Goal: Transaction & Acquisition: Subscribe to service/newsletter

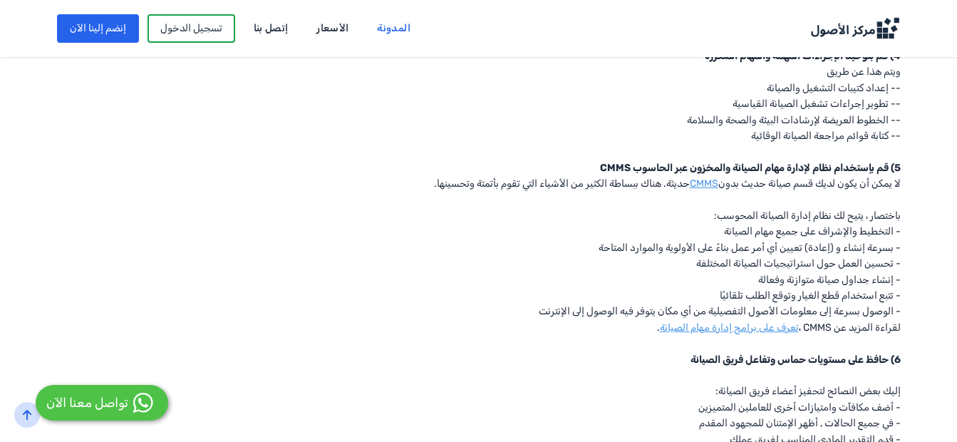
scroll to position [1340, 0]
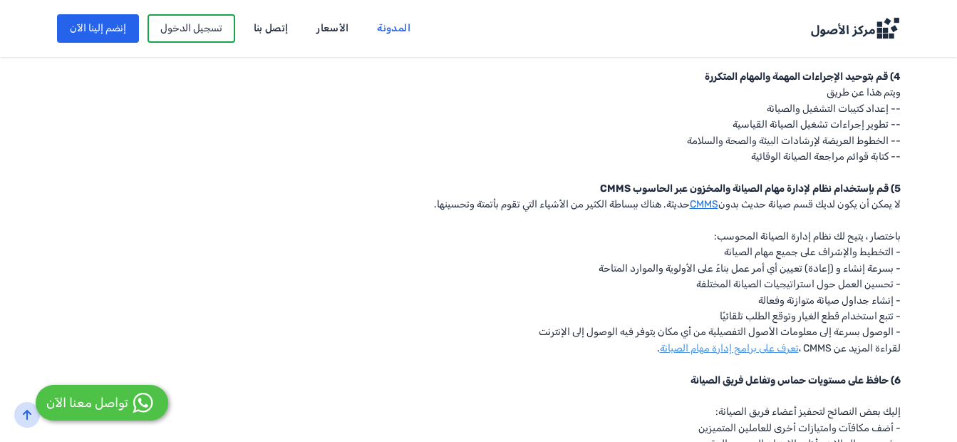
click at [695, 200] on link "CMMS" at bounding box center [704, 204] width 29 height 12
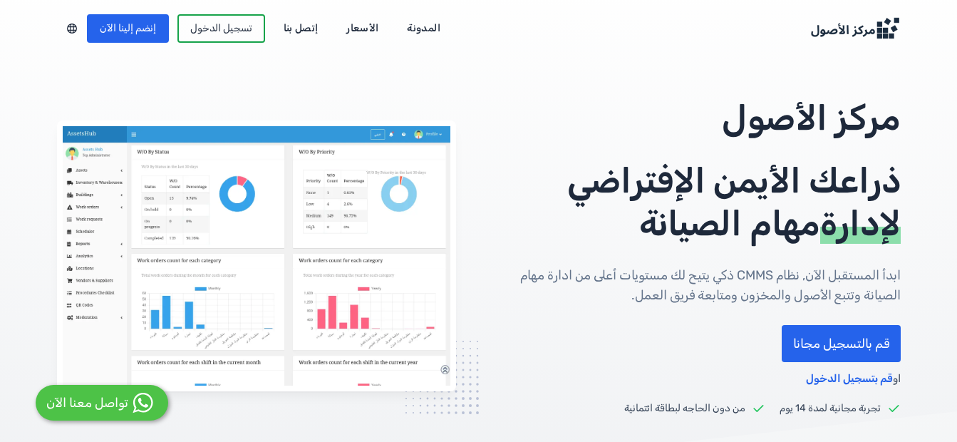
scroll to position [57, 0]
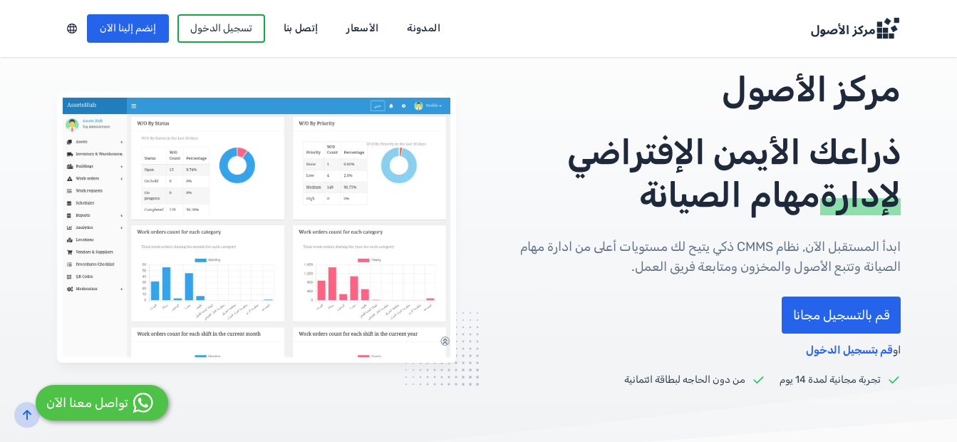
click at [832, 322] on link "قم بالتسجيل مجانا" at bounding box center [841, 314] width 119 height 37
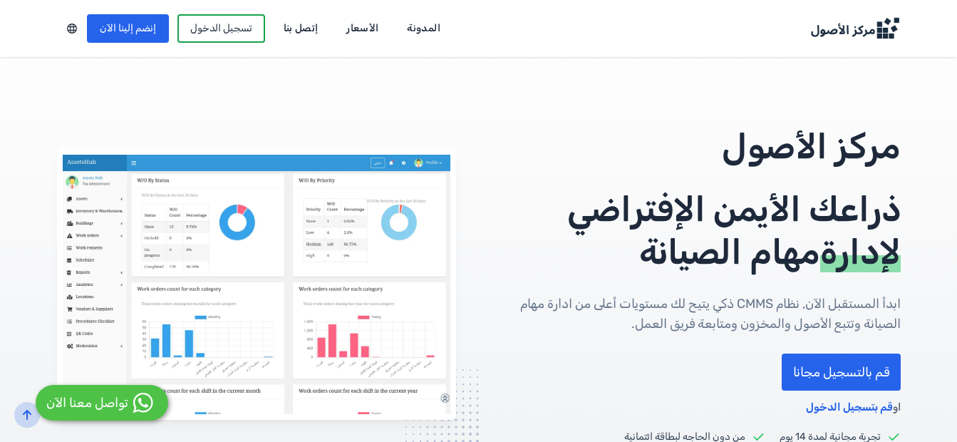
scroll to position [57, 0]
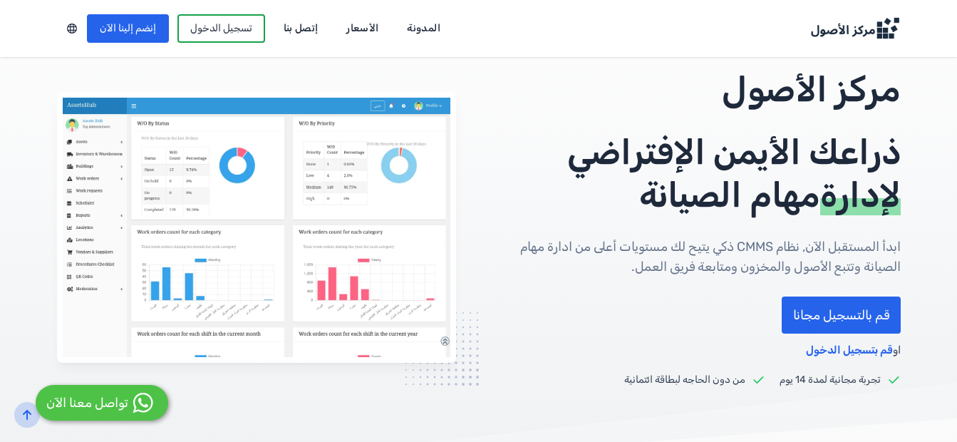
click at [830, 309] on link "قم بالتسجيل مجانا" at bounding box center [841, 314] width 119 height 37
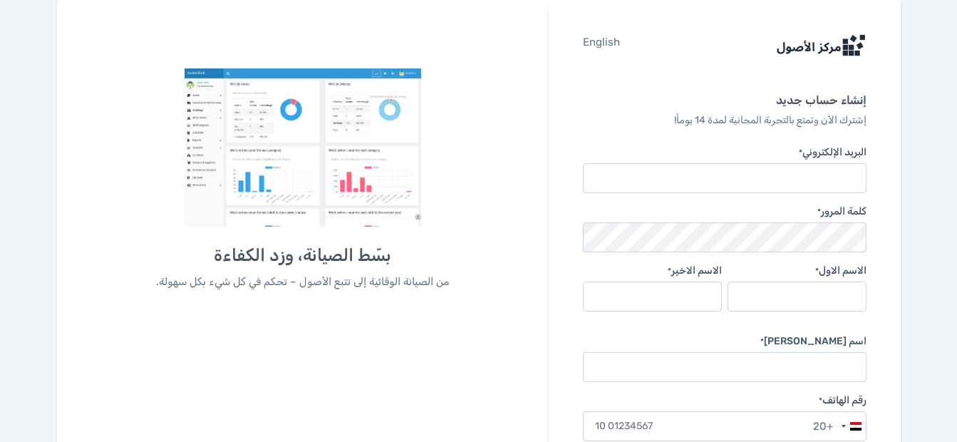
click at [817, 176] on input "البريد الإلكتروني *" at bounding box center [724, 178] width 283 height 30
type input "ة"
type input "[EMAIL_ADDRESS][DOMAIN_NAME]"
click at [817, 293] on input "الاسم الاول *" at bounding box center [797, 296] width 139 height 30
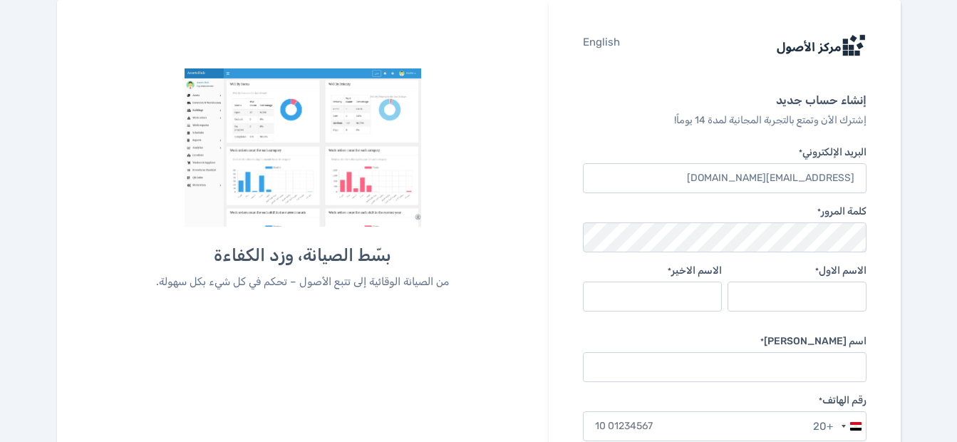
type input "[PERSON_NAME]"
type input "الشامي"
click at [815, 368] on input "اسم الشركة *" at bounding box center [724, 367] width 283 height 30
type input "h"
type input "الجامعه"
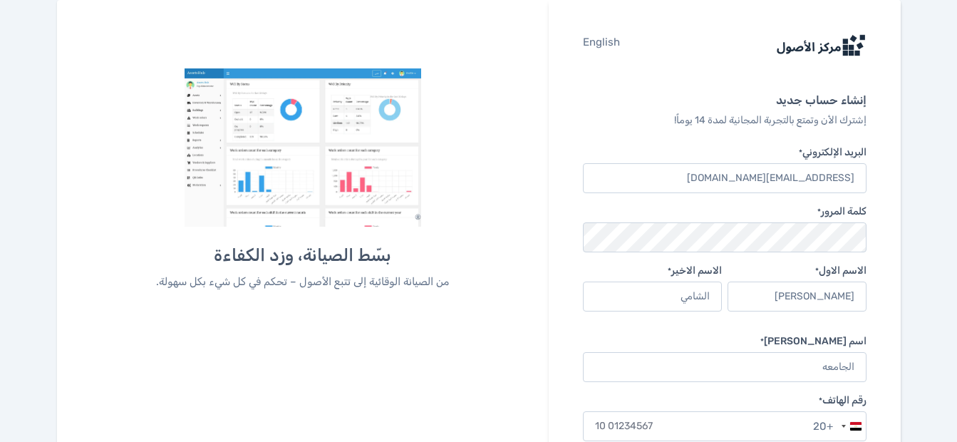
click at [770, 430] on input "text" at bounding box center [724, 426] width 283 height 30
type input "01100811810"
click at [883, 326] on div "English إنشاء حساب جديد إشترك الأن وتمتع بالتجربة المجانية لمدة 14 يوماً! البري…" at bounding box center [724, 257] width 351 height 515
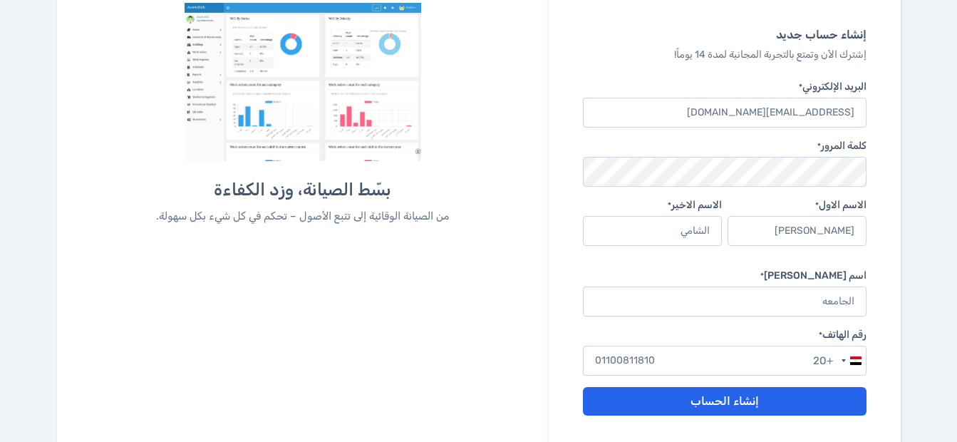
scroll to position [86, 0]
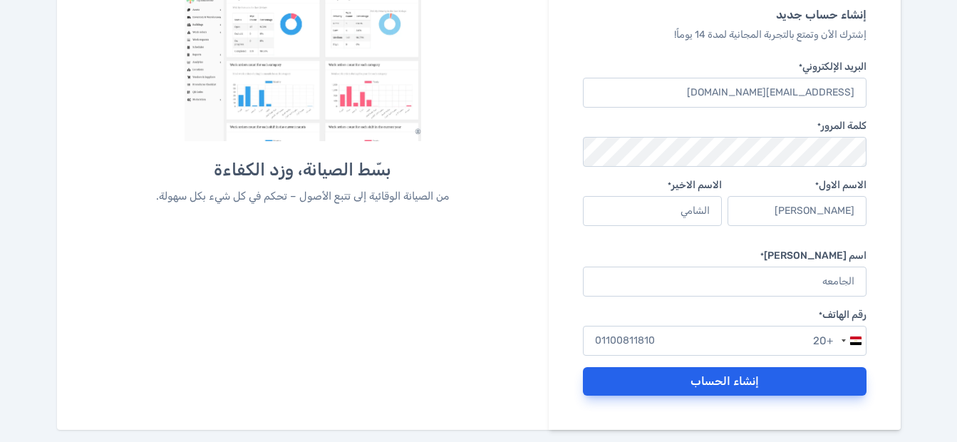
click at [775, 378] on button "إنشاء الحساب" at bounding box center [724, 381] width 283 height 29
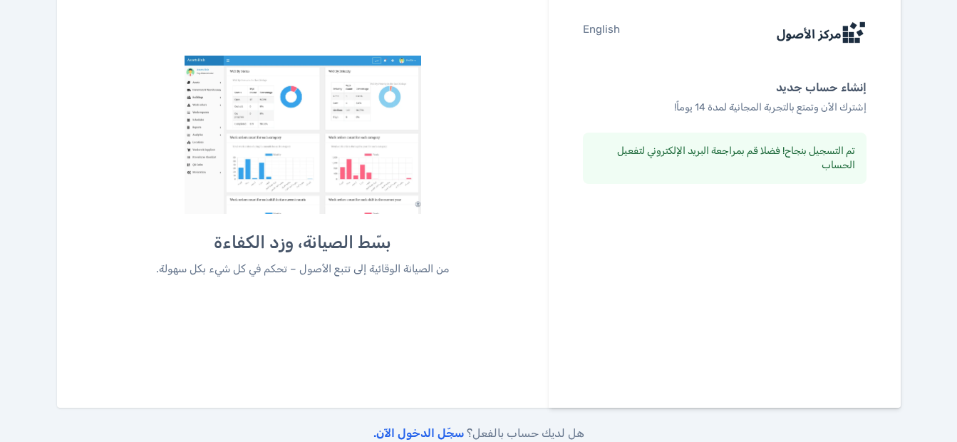
scroll to position [13, 0]
